Goal: Use online tool/utility: Utilize a website feature to perform a specific function

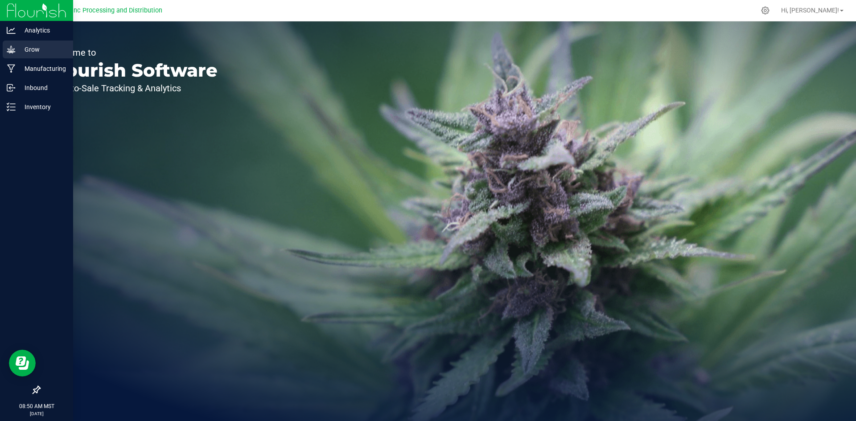
click at [32, 50] on p "Grow" at bounding box center [42, 49] width 53 height 11
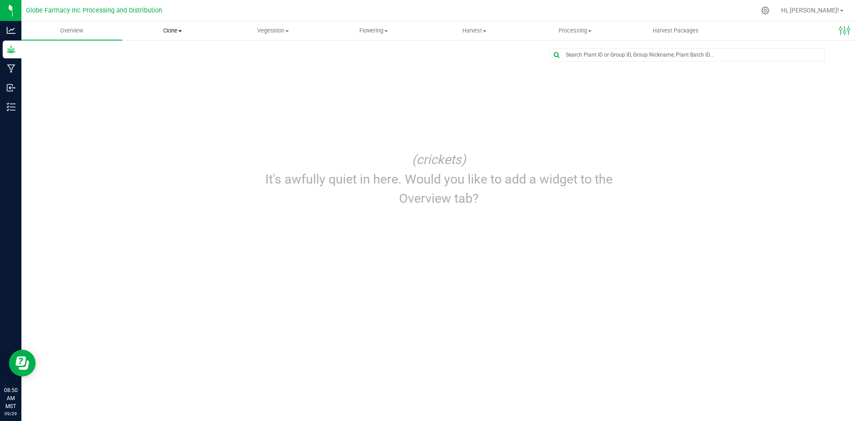
click at [165, 37] on uib-tab-heading "Clone Create plants Cloning groups Cloning plants Apply to plants" at bounding box center [173, 31] width 100 height 18
click at [182, 67] on span "Cloning groups" at bounding box center [155, 65] width 67 height 8
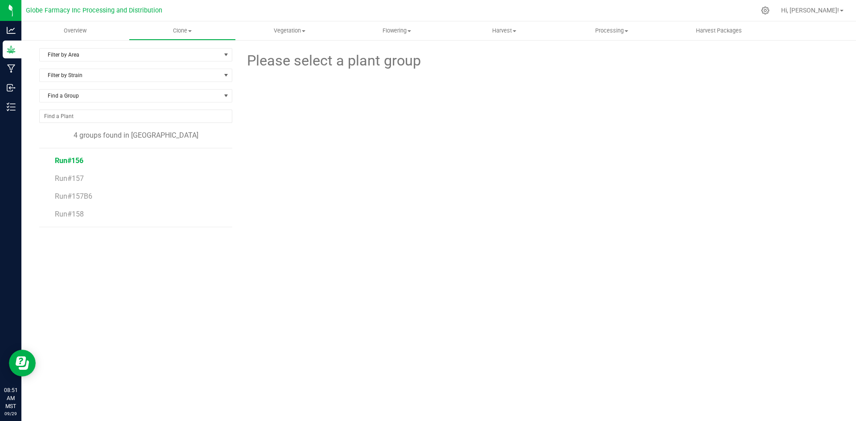
click at [61, 160] on span "Run#156" at bounding box center [69, 160] width 29 height 8
